Goal: Task Accomplishment & Management: Complete application form

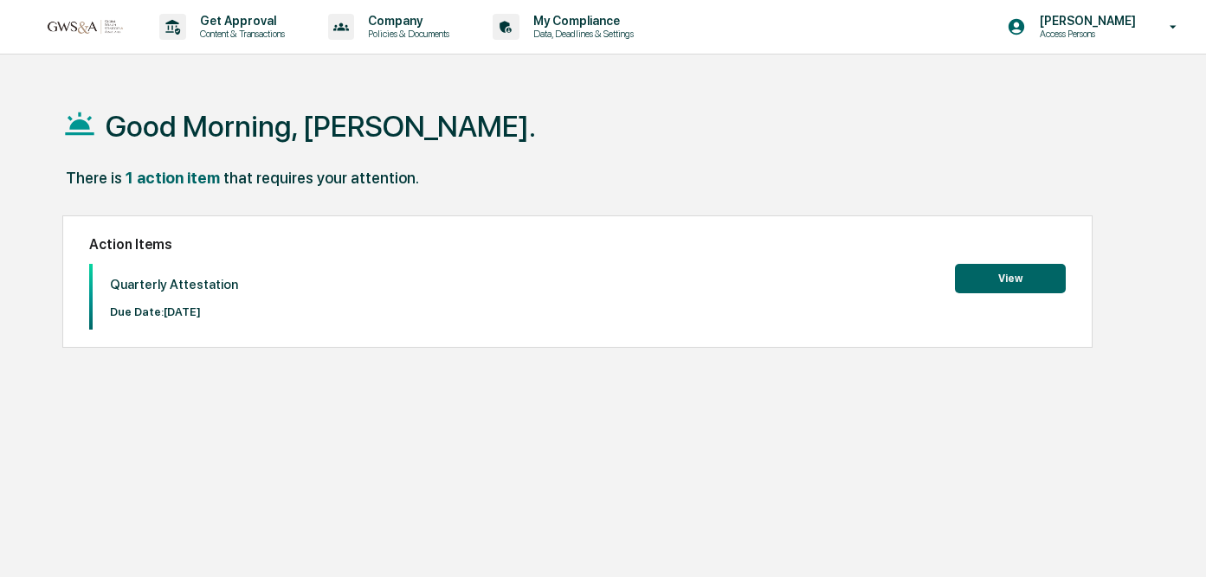
click at [1010, 289] on button "View" at bounding box center [1010, 278] width 111 height 29
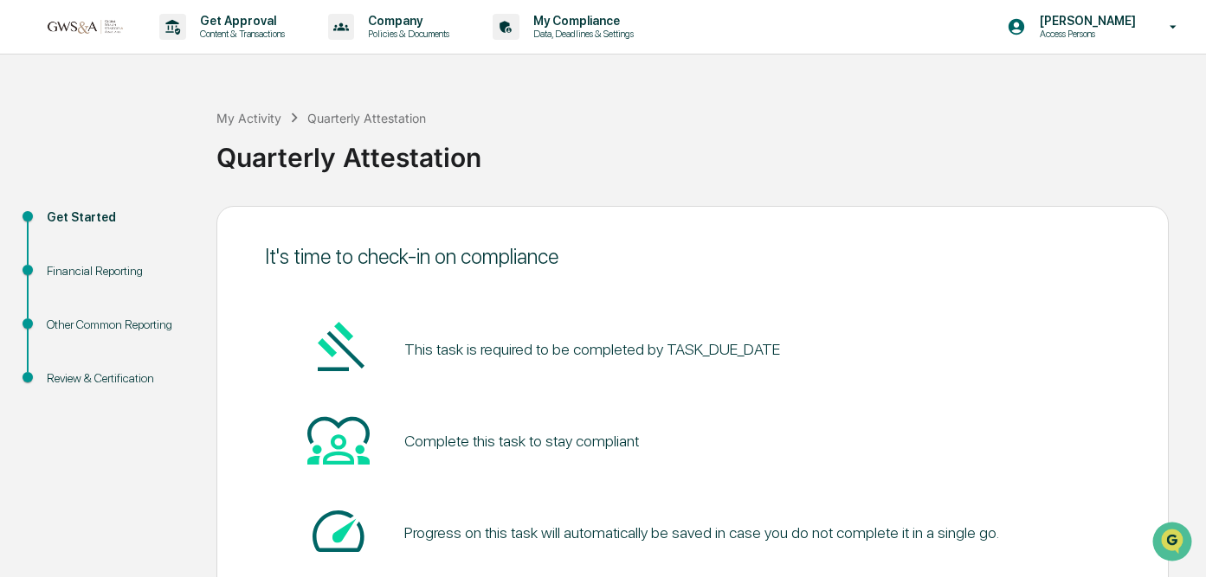
scroll to position [120, 0]
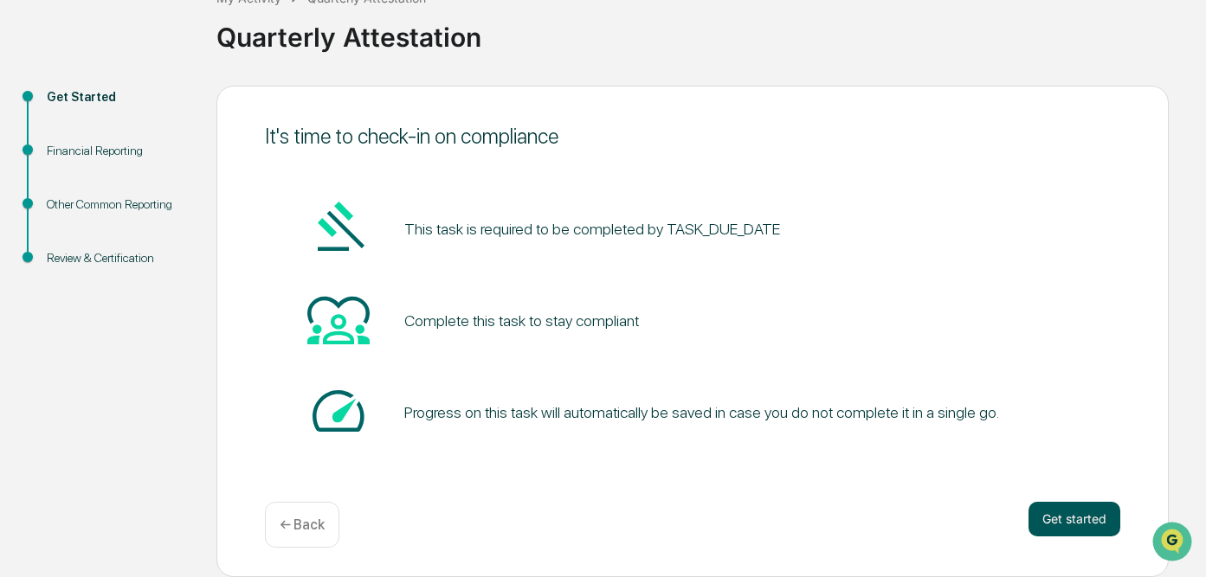
click at [1106, 513] on button "Get started" at bounding box center [1074, 519] width 92 height 35
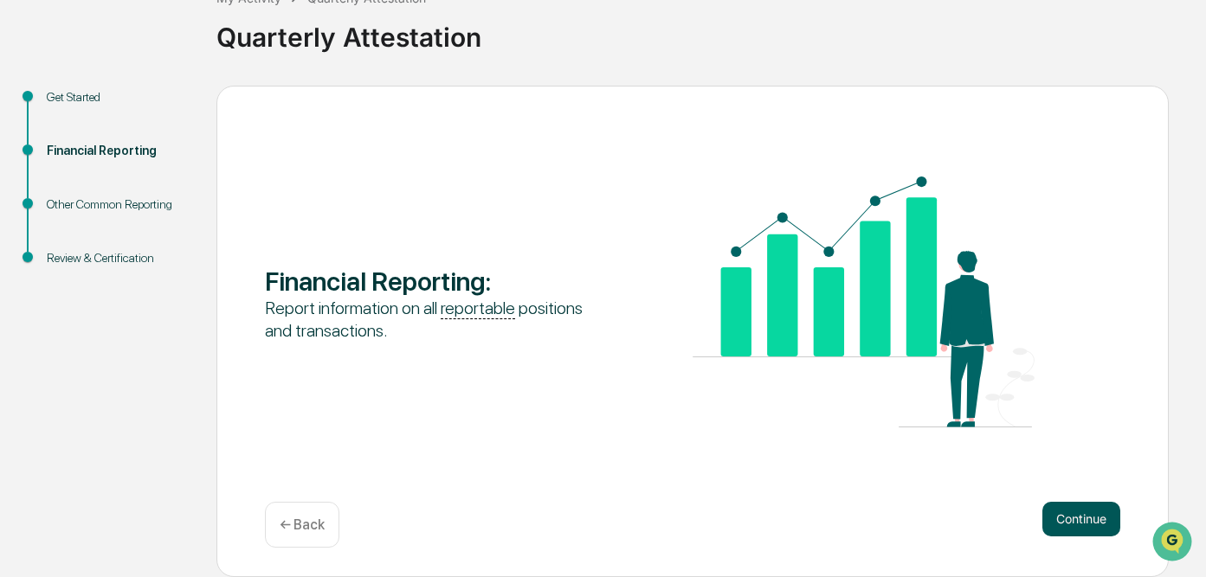
click at [1080, 515] on button "Continue" at bounding box center [1081, 519] width 78 height 35
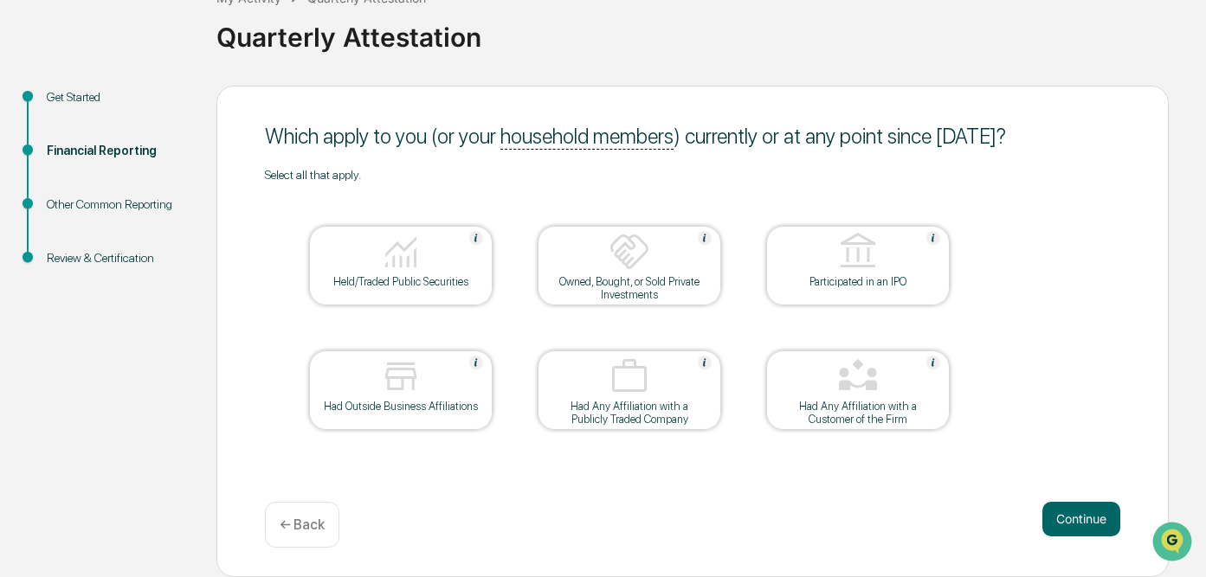
scroll to position [102, 0]
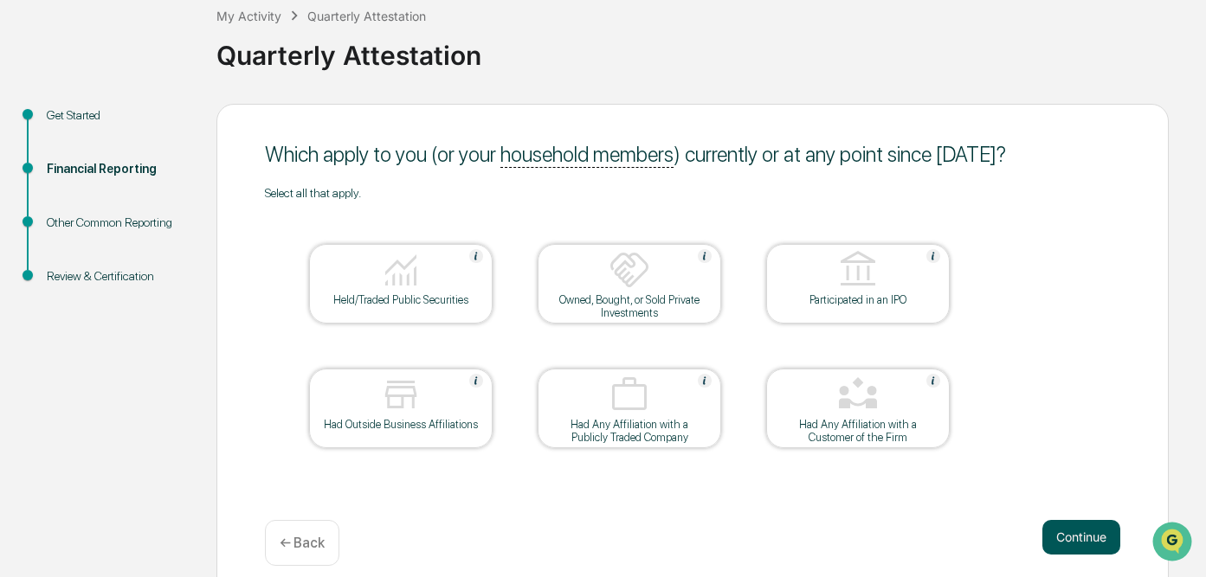
click at [1069, 533] on button "Continue" at bounding box center [1081, 537] width 78 height 35
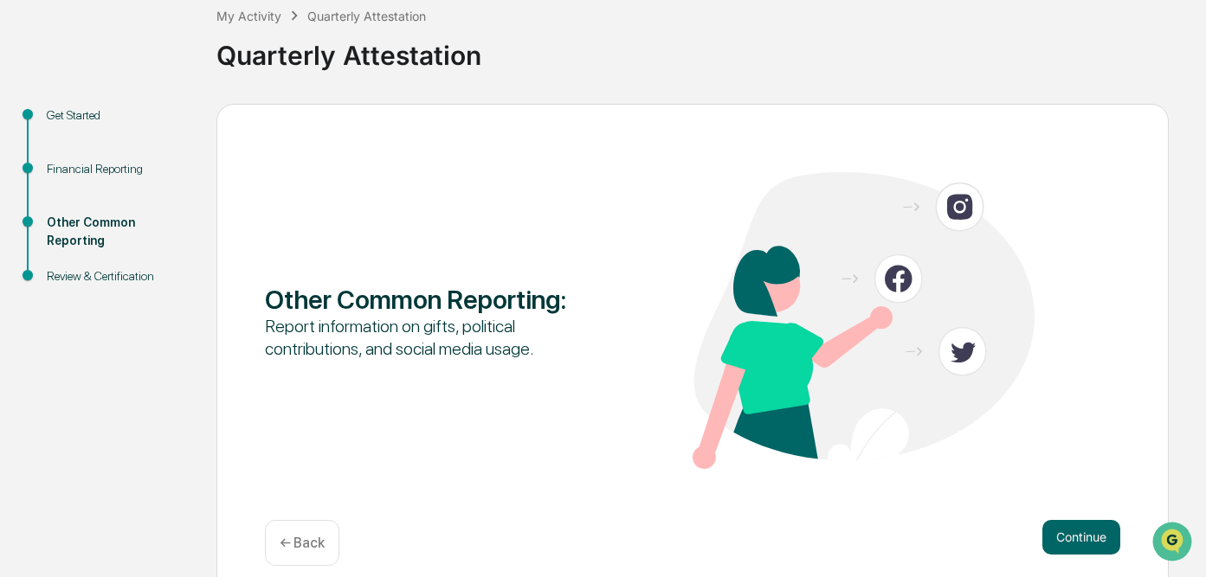
scroll to position [120, 0]
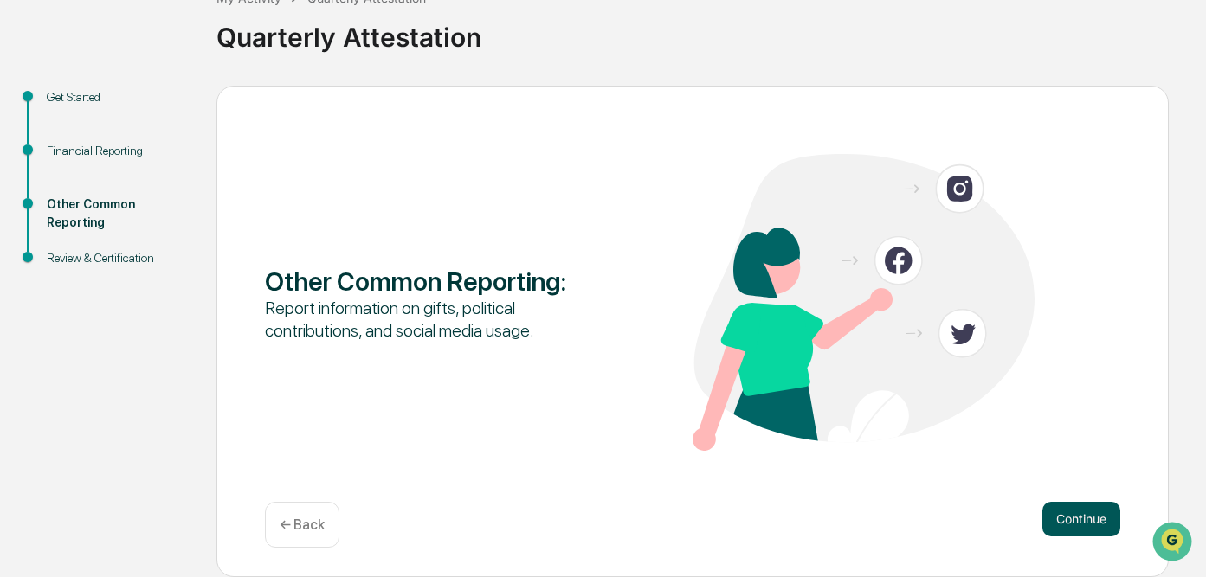
click at [1074, 512] on button "Continue" at bounding box center [1081, 519] width 78 height 35
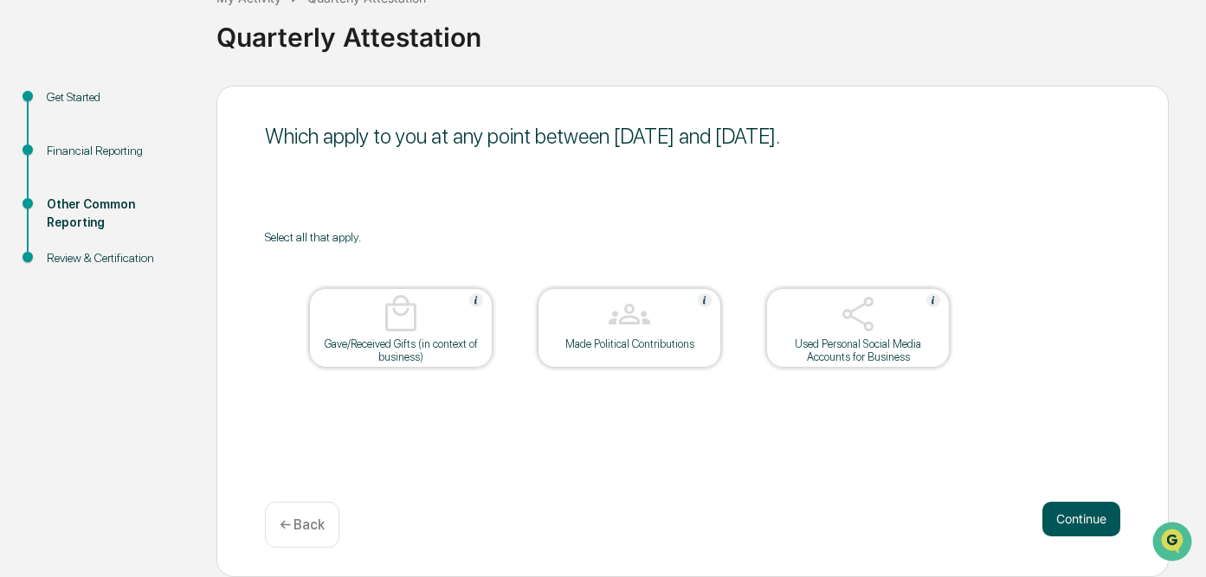
click at [1054, 506] on button "Continue" at bounding box center [1081, 519] width 78 height 35
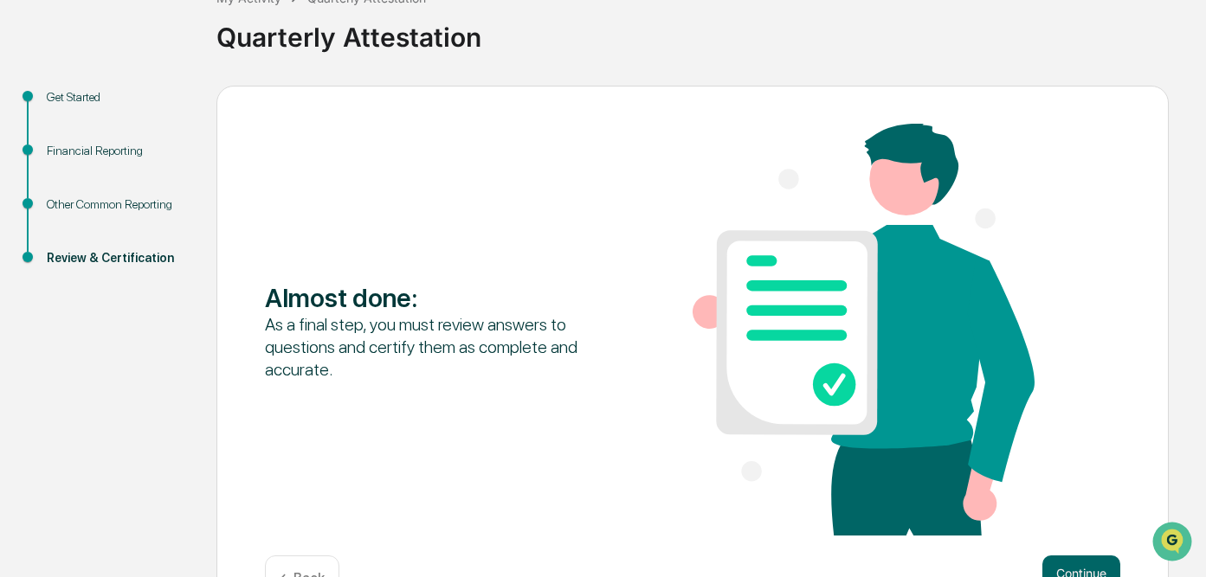
scroll to position [175, 0]
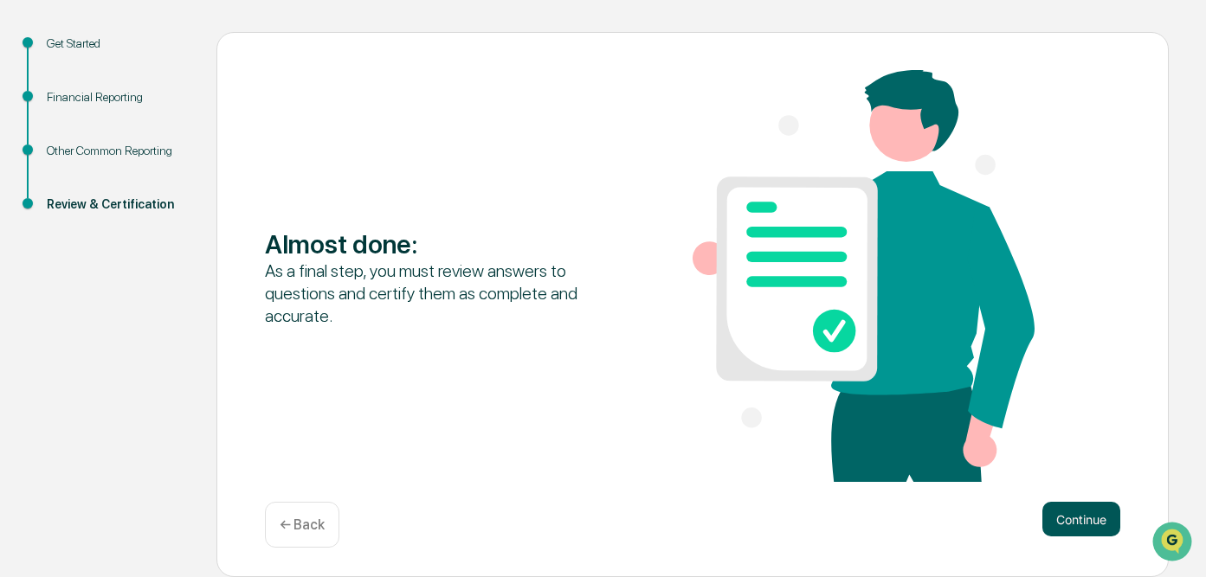
click at [1071, 527] on button "Continue" at bounding box center [1081, 519] width 78 height 35
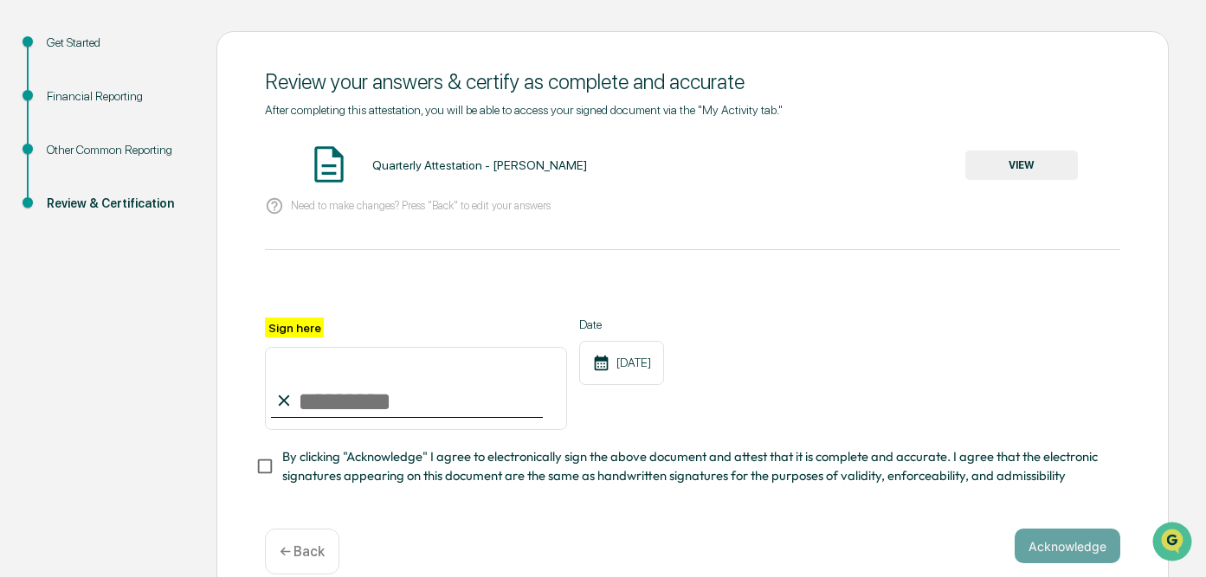
click at [423, 396] on input "Sign here" at bounding box center [416, 388] width 302 height 83
type input "**********"
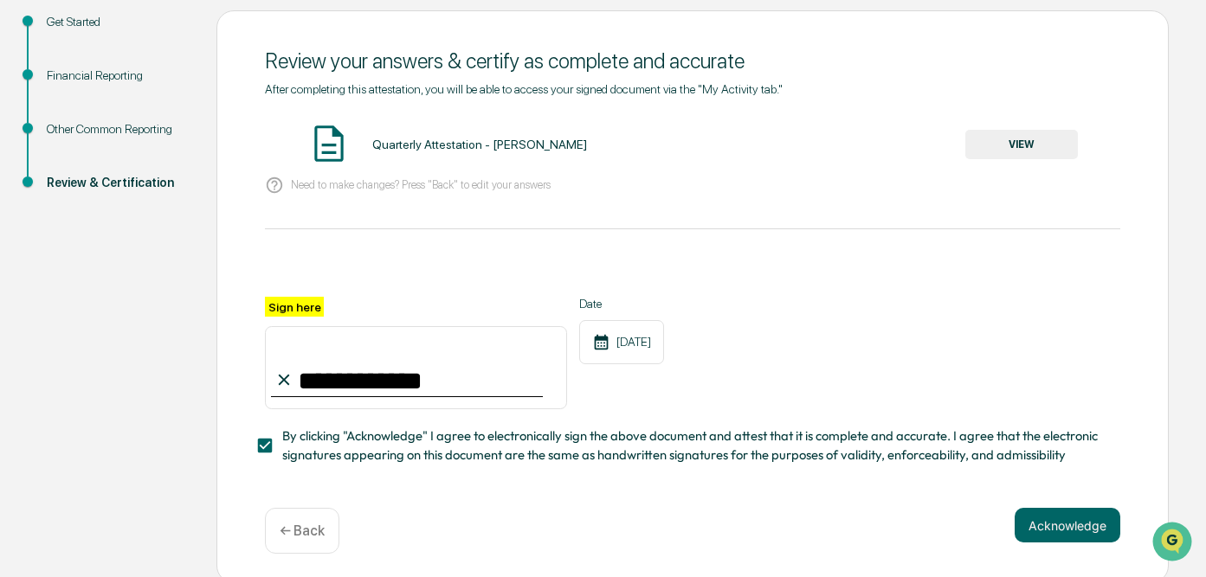
scroll to position [201, 0]
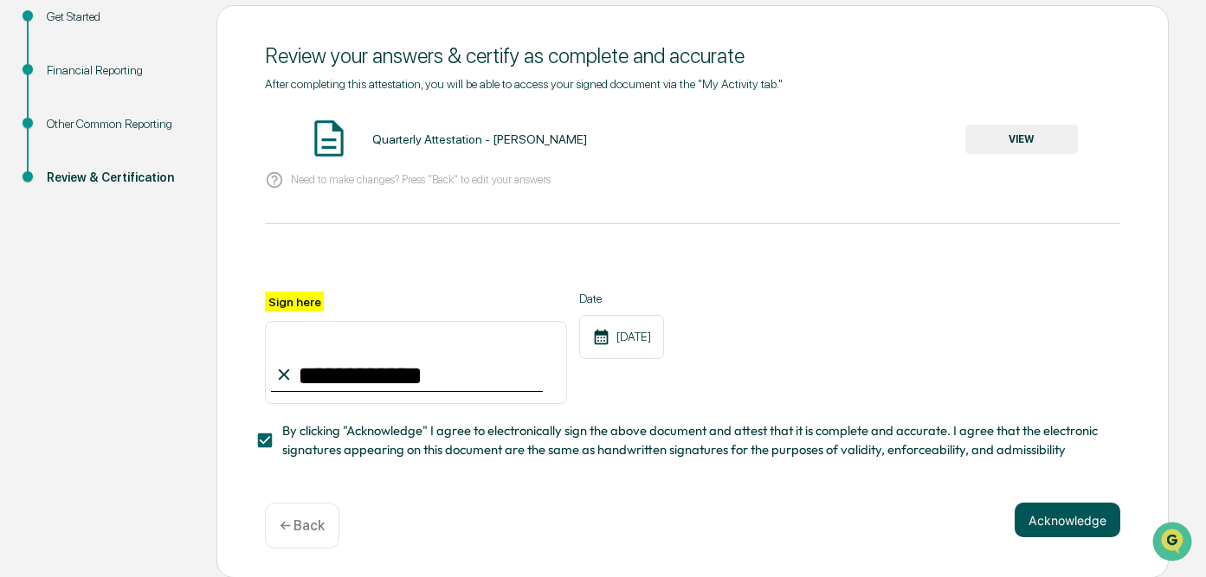
click at [1068, 519] on button "Acknowledge" at bounding box center [1068, 520] width 106 height 35
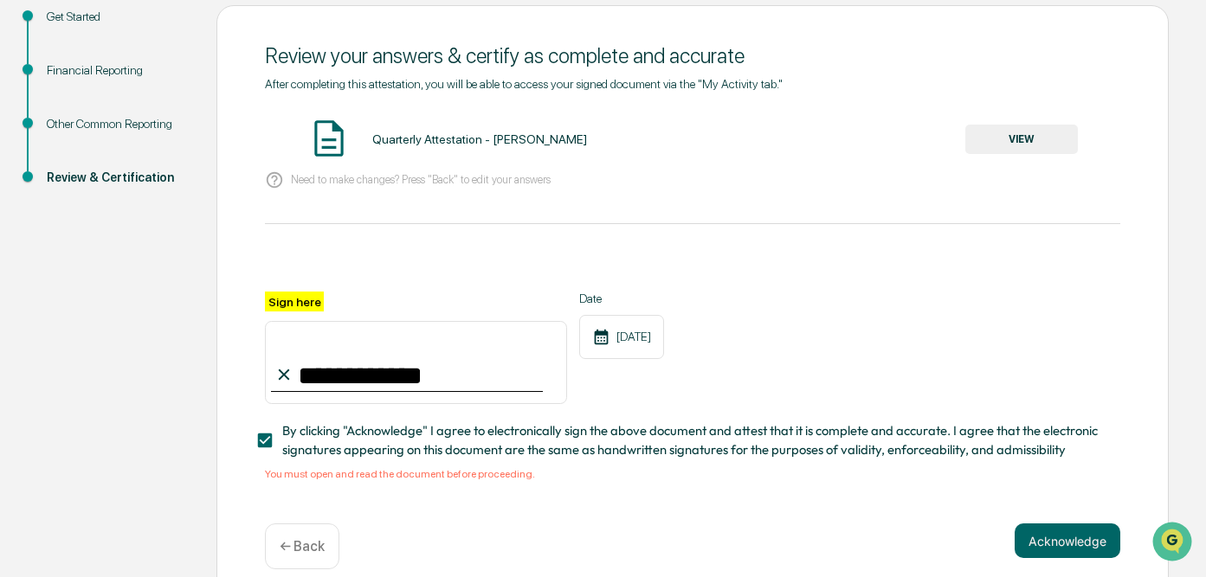
click at [1012, 132] on button "VIEW" at bounding box center [1021, 139] width 113 height 29
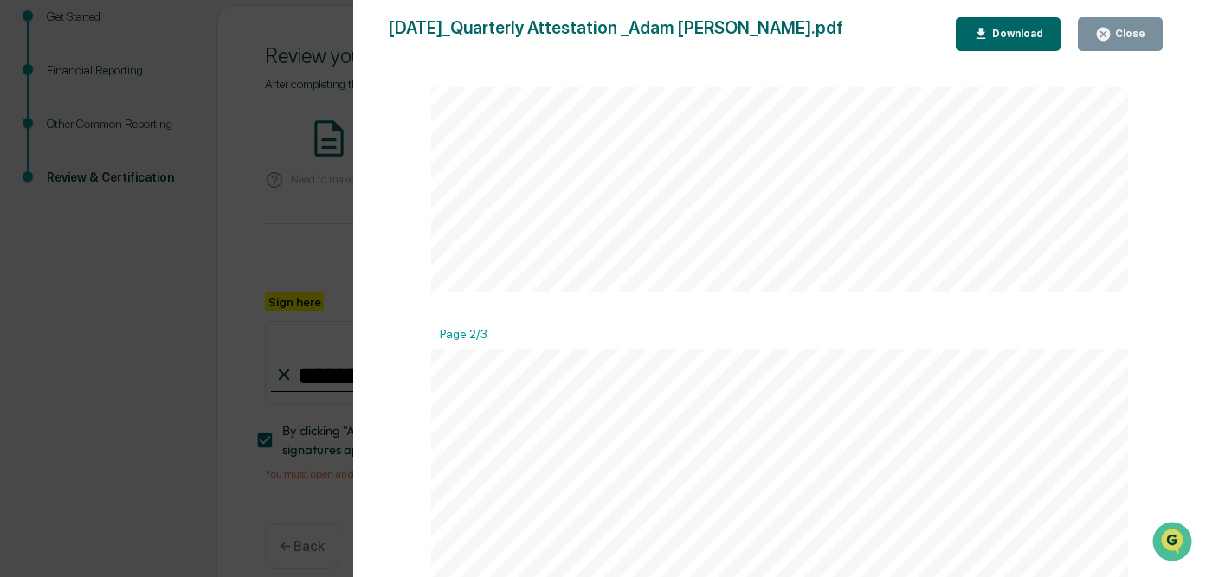
scroll to position [688, 0]
click at [1117, 24] on button "Close" at bounding box center [1120, 34] width 85 height 34
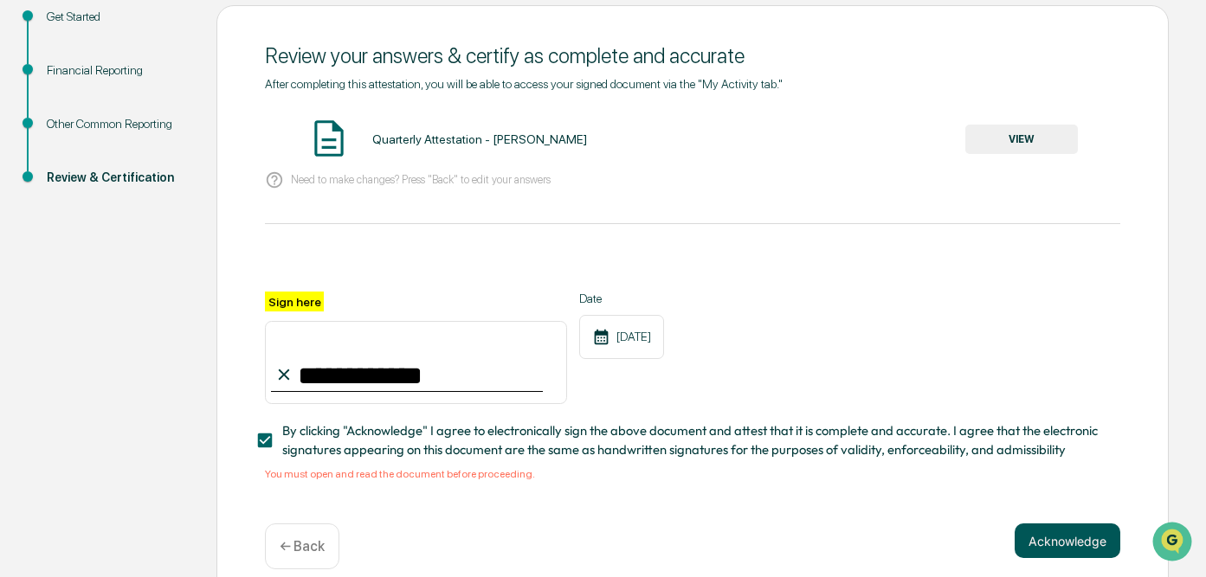
click at [1080, 539] on button "Acknowledge" at bounding box center [1068, 541] width 106 height 35
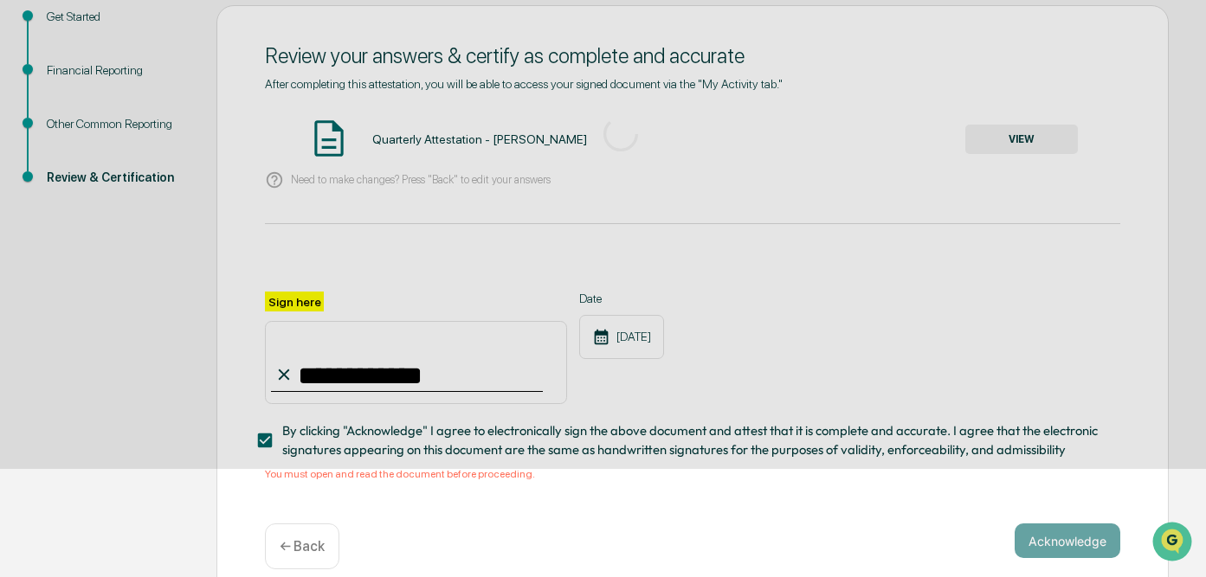
scroll to position [120, 0]
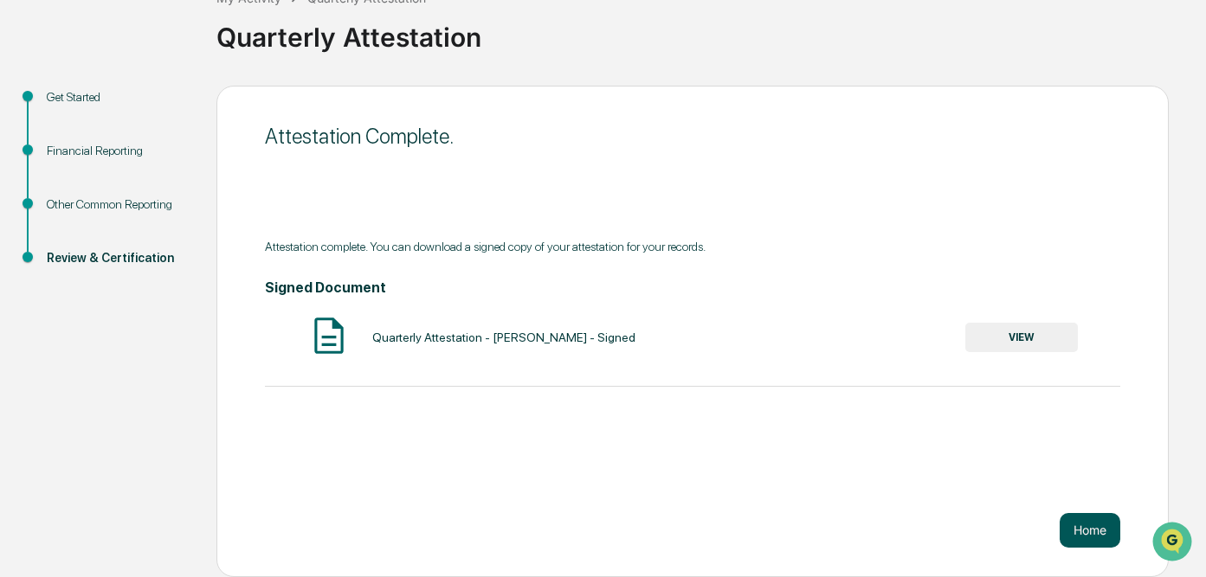
click at [1088, 524] on button "Home" at bounding box center [1090, 530] width 61 height 35
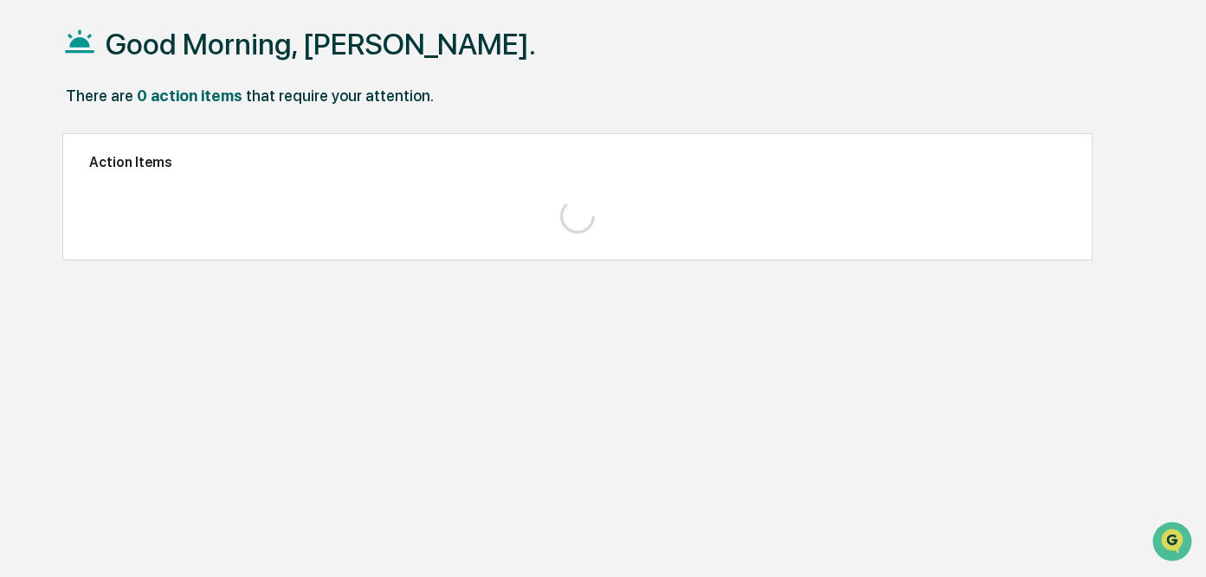
scroll to position [82, 0]
